Goal: Find contact information: Find contact information

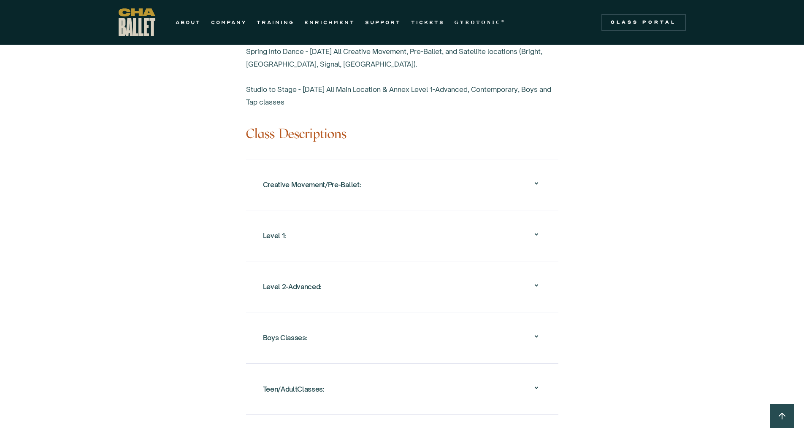
scroll to position [759, 0]
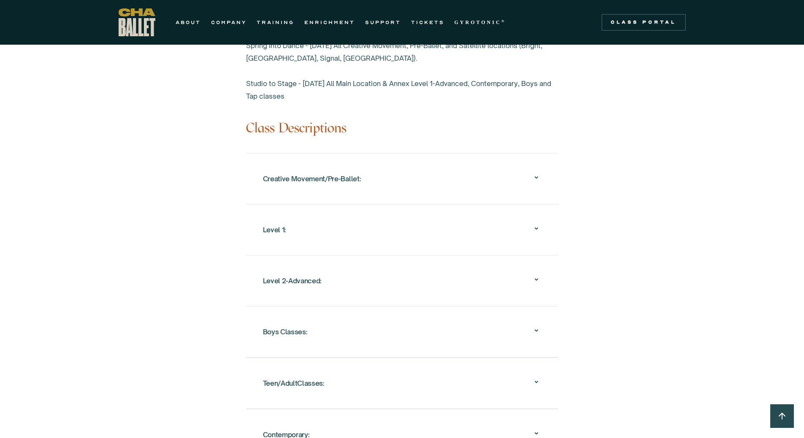
click at [275, 222] on div "Level 1:" at bounding box center [274, 229] width 23 height 15
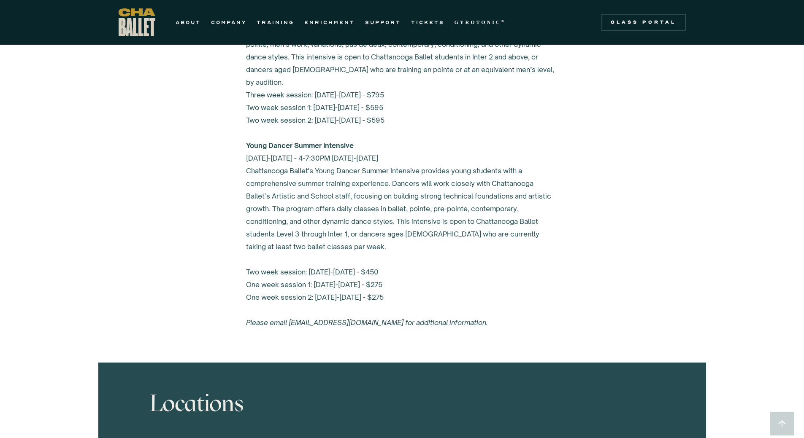
scroll to position [3965, 0]
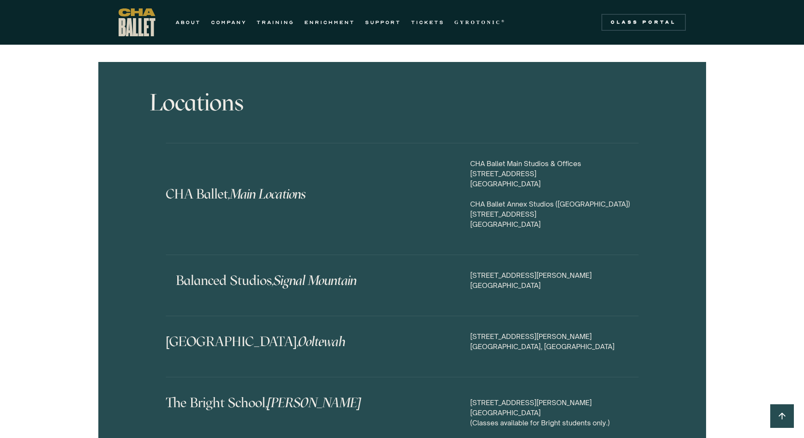
drag, startPoint x: 565, startPoint y: 263, endPoint x: 470, endPoint y: 252, distance: 96.0
click at [470, 270] on div "[GEOGRAPHIC_DATA], [GEOGRAPHIC_DATA][STREET_ADDRESS][PERSON_NAME]" at bounding box center [402, 285] width 472 height 30
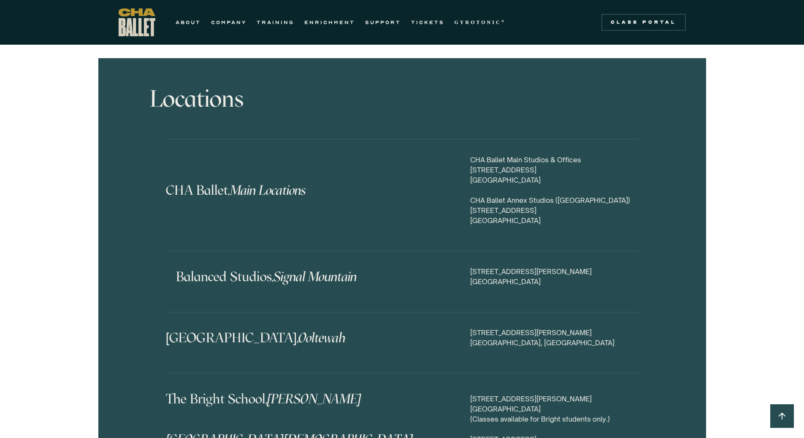
scroll to position [3892, 0]
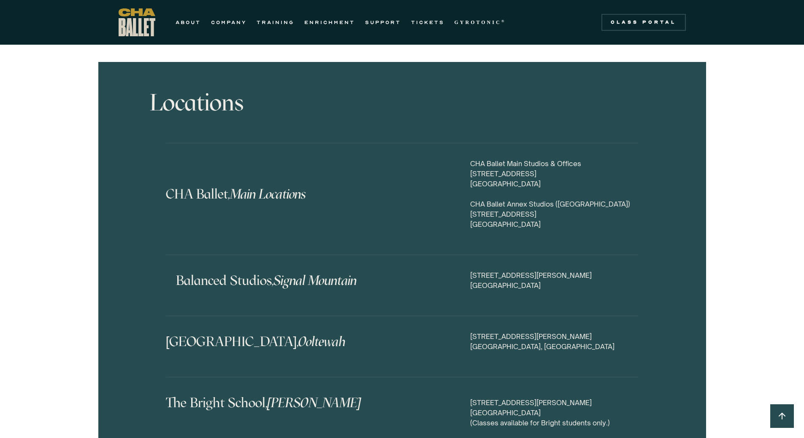
copy div "[STREET_ADDRESS][PERSON_NAME]"
drag, startPoint x: 554, startPoint y: 333, endPoint x: 470, endPoint y: 313, distance: 86.4
click at [470, 332] on div "Silverdale Academy, Ooltewah 7236 Bonny Oaks Drive Chattanooga, TN 37421" at bounding box center [402, 347] width 472 height 30
copy div "7236 Bonny Oaks Drive Chattanooga, TN 37421"
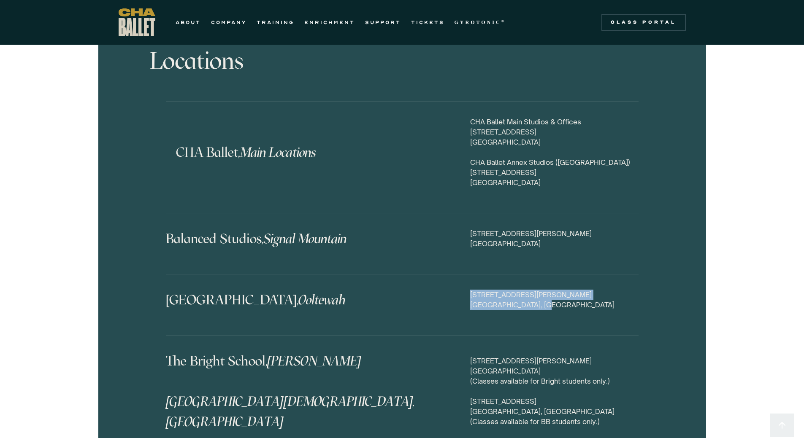
scroll to position [3934, 0]
click at [555, 289] on div "7236 Bonny Oaks Drive Chattanooga, TN 37421" at bounding box center [554, 299] width 168 height 20
drag, startPoint x: 553, startPoint y: 283, endPoint x: 462, endPoint y: 269, distance: 91.4
click at [462, 289] on div "Silverdale Academy, Ooltewah 7236 Bonny Oaks Drive Chattanooga, TN 37421" at bounding box center [402, 304] width 472 height 30
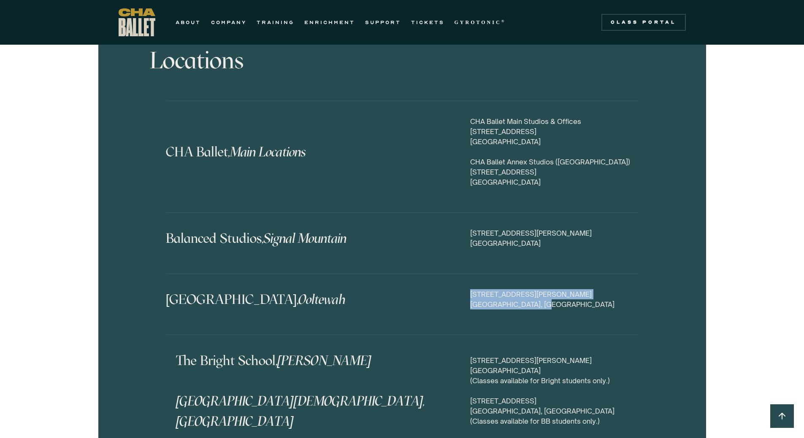
scroll to position [4018, 0]
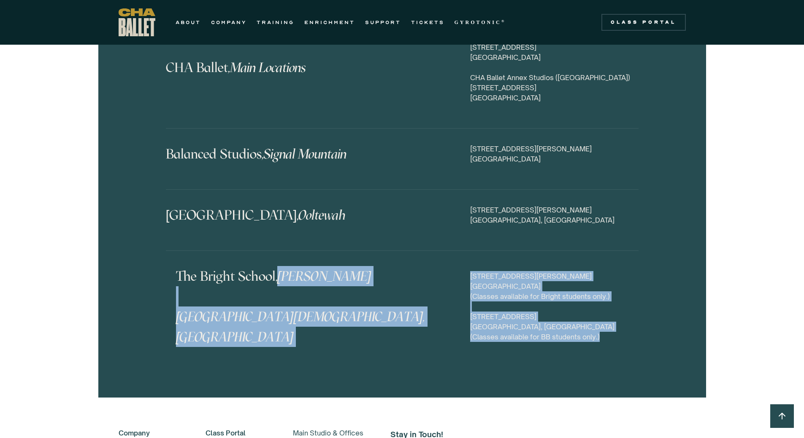
drag, startPoint x: 601, startPoint y: 314, endPoint x: 406, endPoint y: 249, distance: 205.4
click at [406, 266] on div "The Bright School, Hixson Brainerd Baptist School, Brainerd 1950 McDade Lane Ch…" at bounding box center [402, 311] width 472 height 91
click at [424, 300] on h4 "The Bright School, Hixson Brainerd Baptist School, Brainerd" at bounding box center [323, 306] width 294 height 81
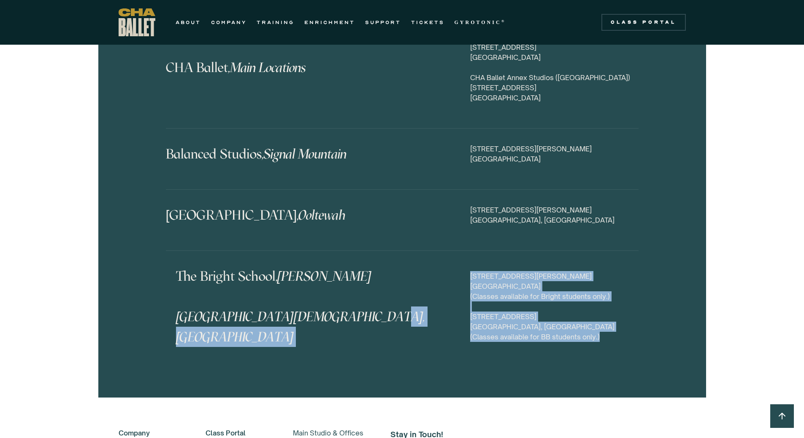
drag, startPoint x: 621, startPoint y: 317, endPoint x: 468, endPoint y: 289, distance: 155.2
click at [468, 289] on div "The Bright School, Hixson Brainerd Baptist School, Brainerd 1950 McDade Lane Ch…" at bounding box center [402, 311] width 472 height 91
click at [447, 300] on h4 "The Bright School, Hixson Brainerd Baptist School, Brainerd" at bounding box center [323, 306] width 294 height 81
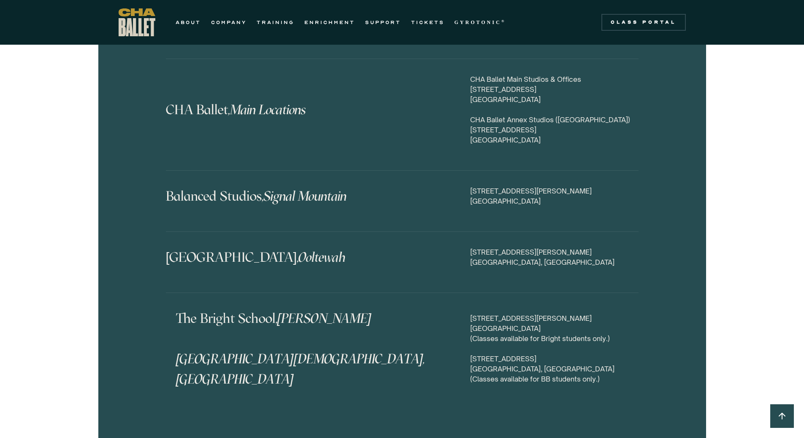
scroll to position [3892, 0]
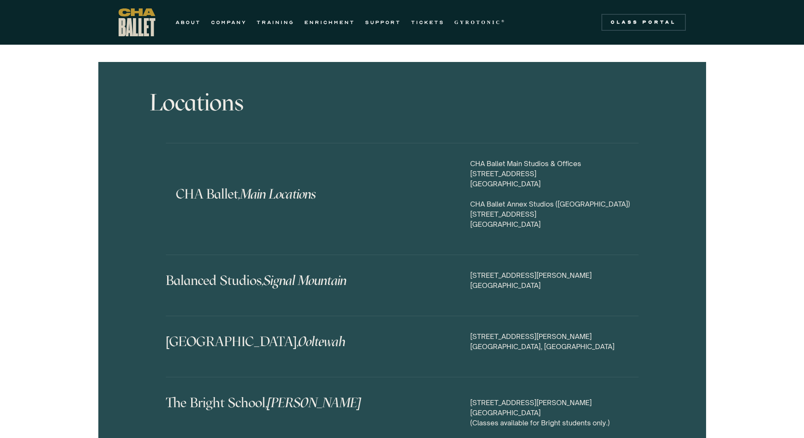
drag, startPoint x: 472, startPoint y: 178, endPoint x: 554, endPoint y: 208, distance: 87.8
click at [554, 208] on div "CHA Ballet, Main Locations CHA Ballet Main Studios & Offices 817 N Market Stree…" at bounding box center [402, 199] width 472 height 81
drag, startPoint x: 554, startPoint y: 199, endPoint x: 467, endPoint y: 144, distance: 103.3
click at [467, 159] on div "CHA Ballet, Main Locations CHA Ballet Main Studios & Offices 817 N Market Stree…" at bounding box center [402, 199] width 472 height 81
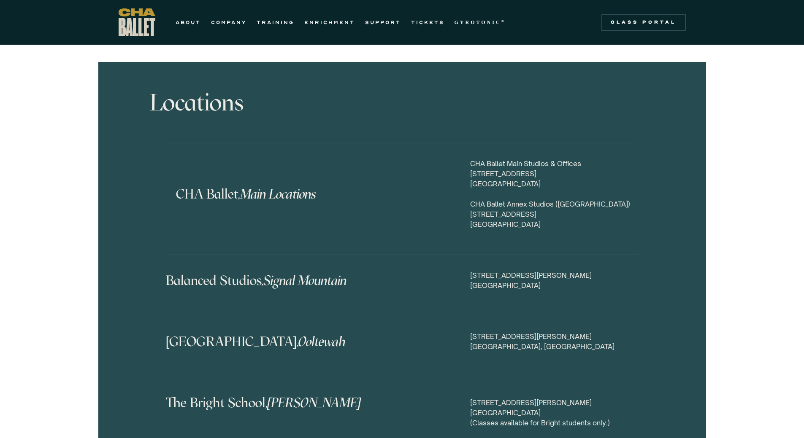
click at [439, 194] on div "CHA Ballet, Main Locations CHA Ballet Main Studios & Offices 817 N Market Stree…" at bounding box center [402, 199] width 472 height 81
drag, startPoint x: 471, startPoint y: 181, endPoint x: 570, endPoint y: 199, distance: 100.4
click at [570, 199] on div "CHA Ballet Main Studios & Offices 817 N Market Street, Suite B Chattanooga, TN …" at bounding box center [554, 194] width 168 height 71
drag, startPoint x: 561, startPoint y: 198, endPoint x: 456, endPoint y: 174, distance: 107.3
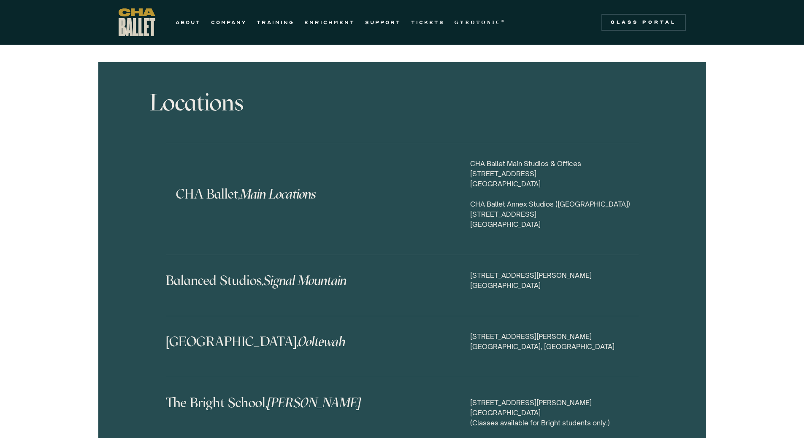
click at [456, 174] on div "CHA Ballet, Main Locations CHA Ballet Main Studios & Offices 817 N Market Stree…" at bounding box center [402, 199] width 472 height 81
click at [598, 195] on div "CHA Ballet Main Studios & Offices 817 N Market Street, Suite B Chattanooga, TN …" at bounding box center [554, 194] width 168 height 71
drag, startPoint x: 560, startPoint y: 201, endPoint x: 521, endPoint y: 184, distance: 42.7
click at [522, 184] on div "CHA Ballet Main Studios & Offices 817 N Market Street, Suite B Chattanooga, TN …" at bounding box center [554, 194] width 168 height 71
click at [564, 169] on div "CHA Ballet Main Studios & Offices 817 N Market Street, Suite B Chattanooga, TN …" at bounding box center [554, 194] width 168 height 71
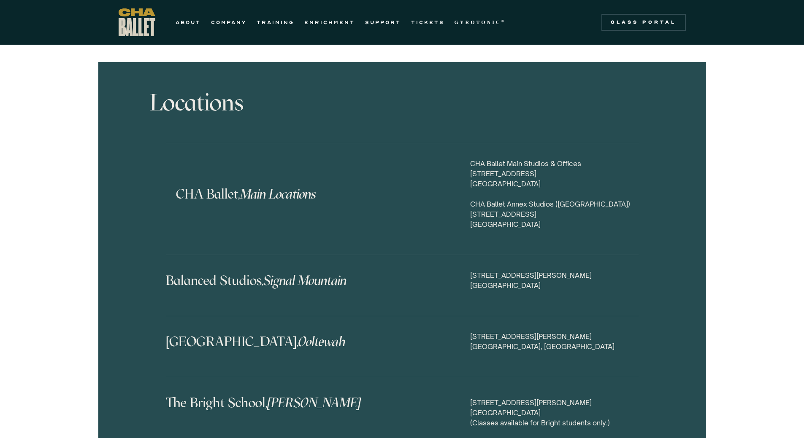
drag, startPoint x: 470, startPoint y: 192, endPoint x: 570, endPoint y: 191, distance: 100.8
click at [570, 191] on div "CHA Ballet Main Studios & Offices 817 N Market Street, Suite B Chattanooga, TN …" at bounding box center [554, 194] width 168 height 71
copy div "[STREET_ADDRESS]"
click at [520, 199] on div "CHA Ballet Main Studios & Offices 817 N Market Street, Suite B Chattanooga, TN …" at bounding box center [554, 194] width 168 height 71
drag, startPoint x: 498, startPoint y: 180, endPoint x: 634, endPoint y: 178, distance: 135.4
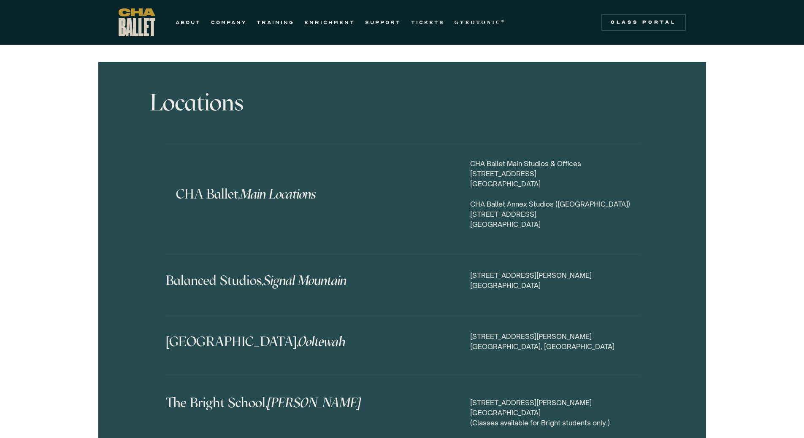
click at [634, 178] on div "CHA Ballet Main Studios & Offices 817 N Market Street, Suite B Chattanooga, TN …" at bounding box center [554, 194] width 168 height 71
drag, startPoint x: 477, startPoint y: 191, endPoint x: 580, endPoint y: 190, distance: 102.5
click at [580, 190] on div "CHA Ballet, Main Locations CHA Ballet Main Studios & Offices 817 N Market Stree…" at bounding box center [402, 199] width 472 height 81
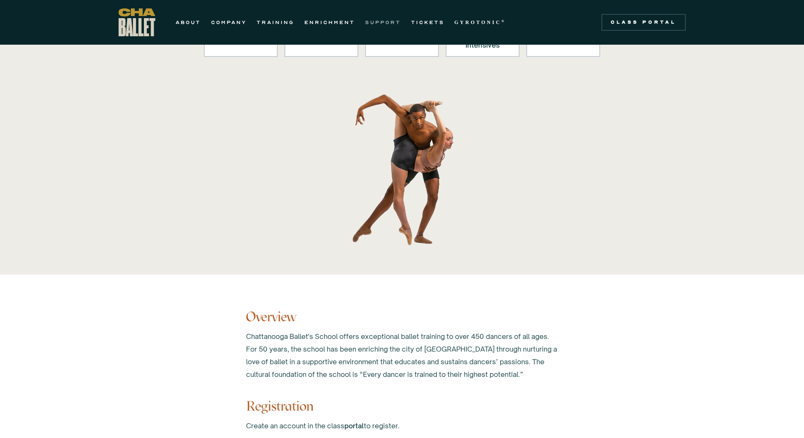
scroll to position [127, 0]
